Goal: Task Accomplishment & Management: Use online tool/utility

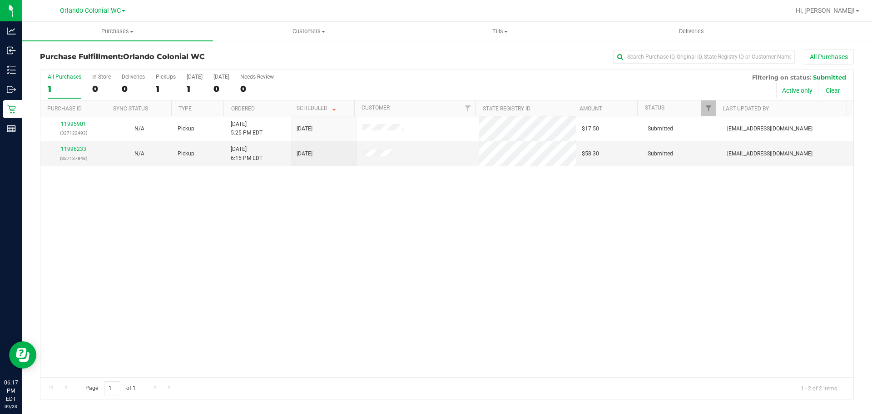
click at [319, 176] on div "11995901 (327122492) N/A Pickup [DATE] 5:25 PM EDT 9/23/2025 $17.50 Submitted […" at bounding box center [446, 246] width 813 height 261
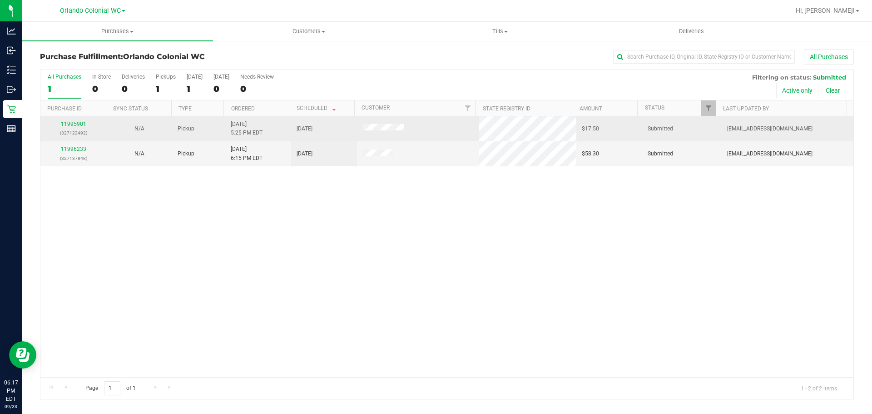
click at [77, 124] on link "11995901" at bounding box center [73, 124] width 25 height 6
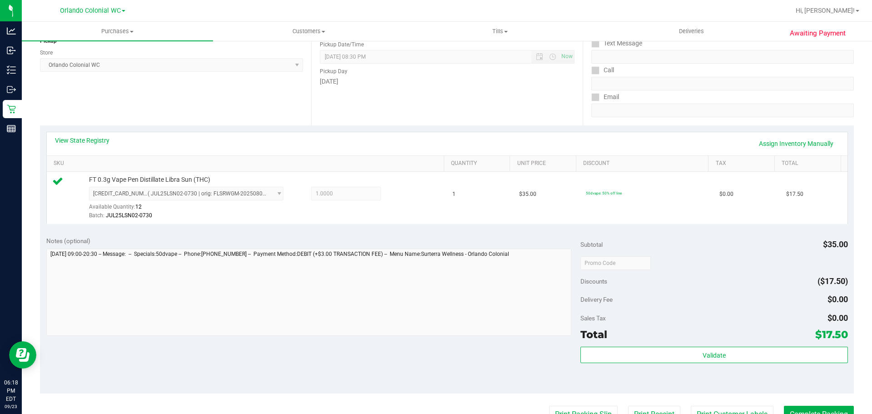
scroll to position [119, 0]
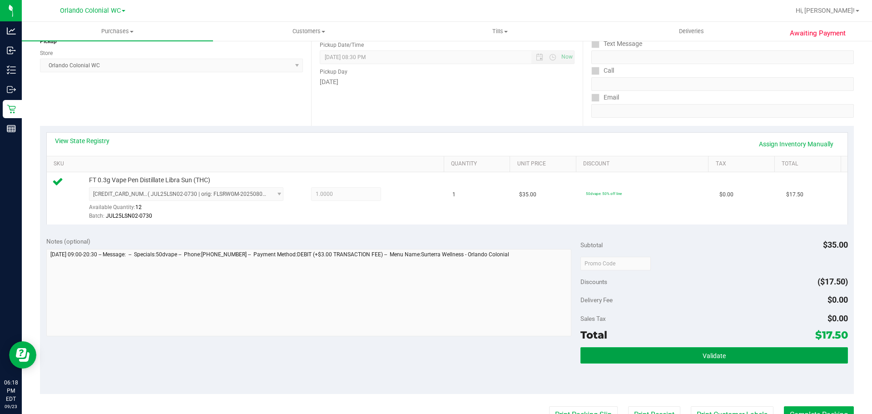
click at [663, 359] on button "Validate" at bounding box center [714, 355] width 267 height 16
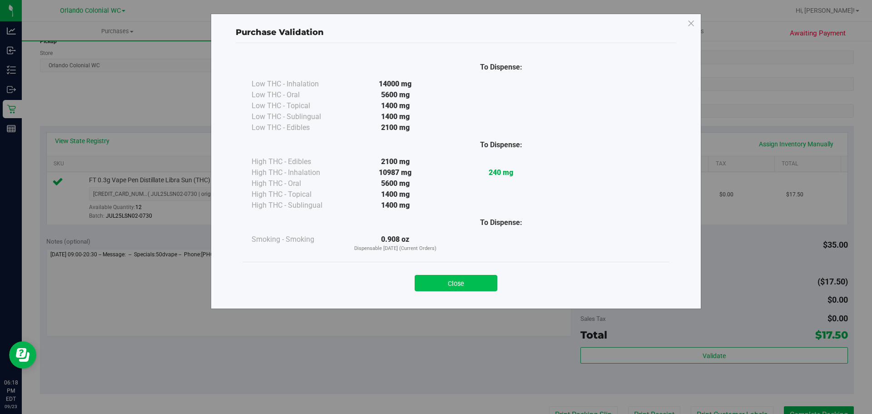
click at [476, 279] on button "Close" at bounding box center [456, 283] width 83 height 16
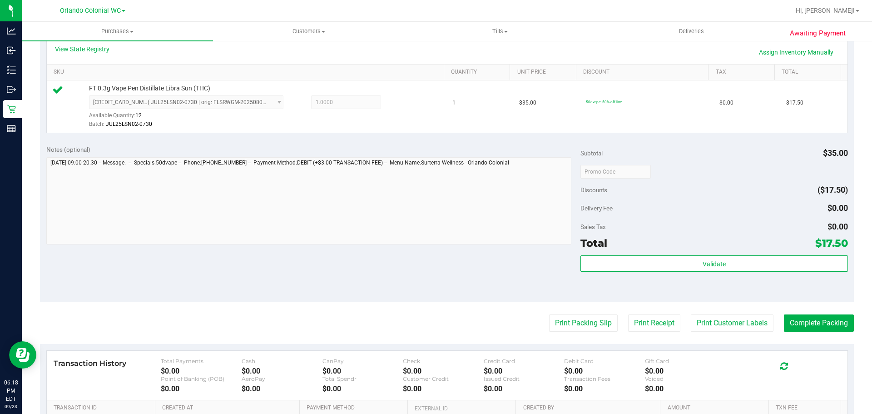
scroll to position [210, 0]
click at [573, 323] on button "Print Packing Slip" at bounding box center [583, 323] width 69 height 17
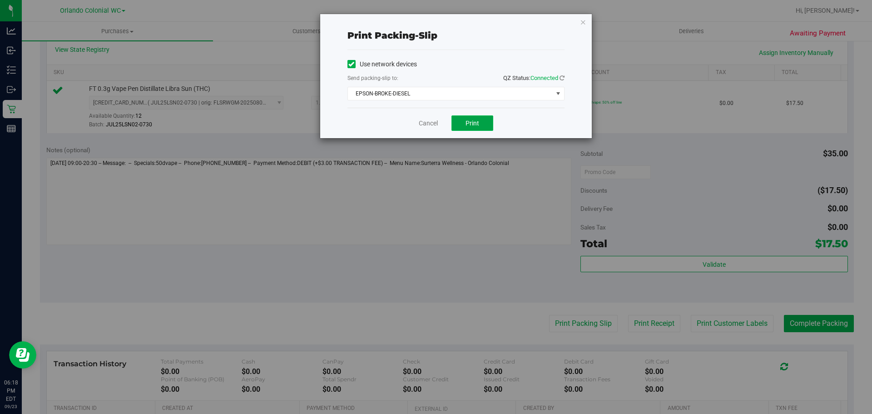
click at [481, 121] on button "Print" at bounding box center [473, 122] width 42 height 15
click at [425, 124] on link "Cancel" at bounding box center [428, 124] width 19 height 10
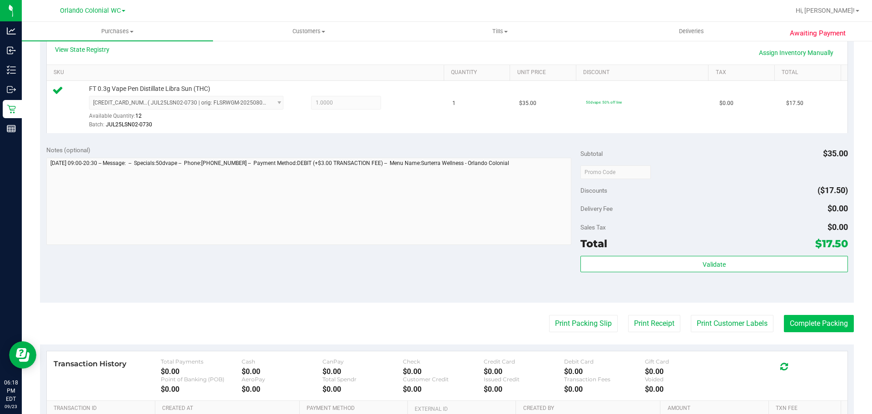
click at [807, 322] on button "Complete Packing" at bounding box center [819, 323] width 70 height 17
